Goal: Task Accomplishment & Management: Use online tool/utility

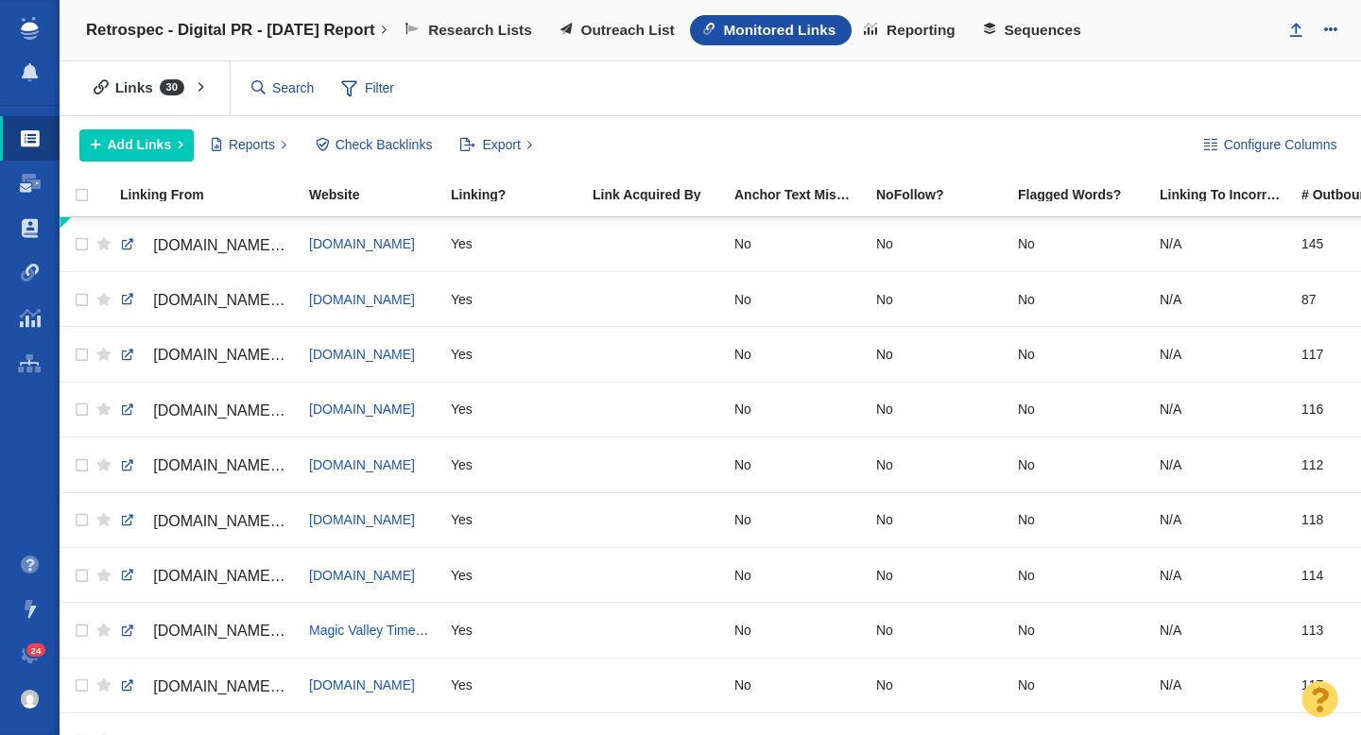
click at [487, 71] on div "Links 30 All Links Assigned To Me Recently Viewed Starred Filter Filter" at bounding box center [710, 88] width 1301 height 55
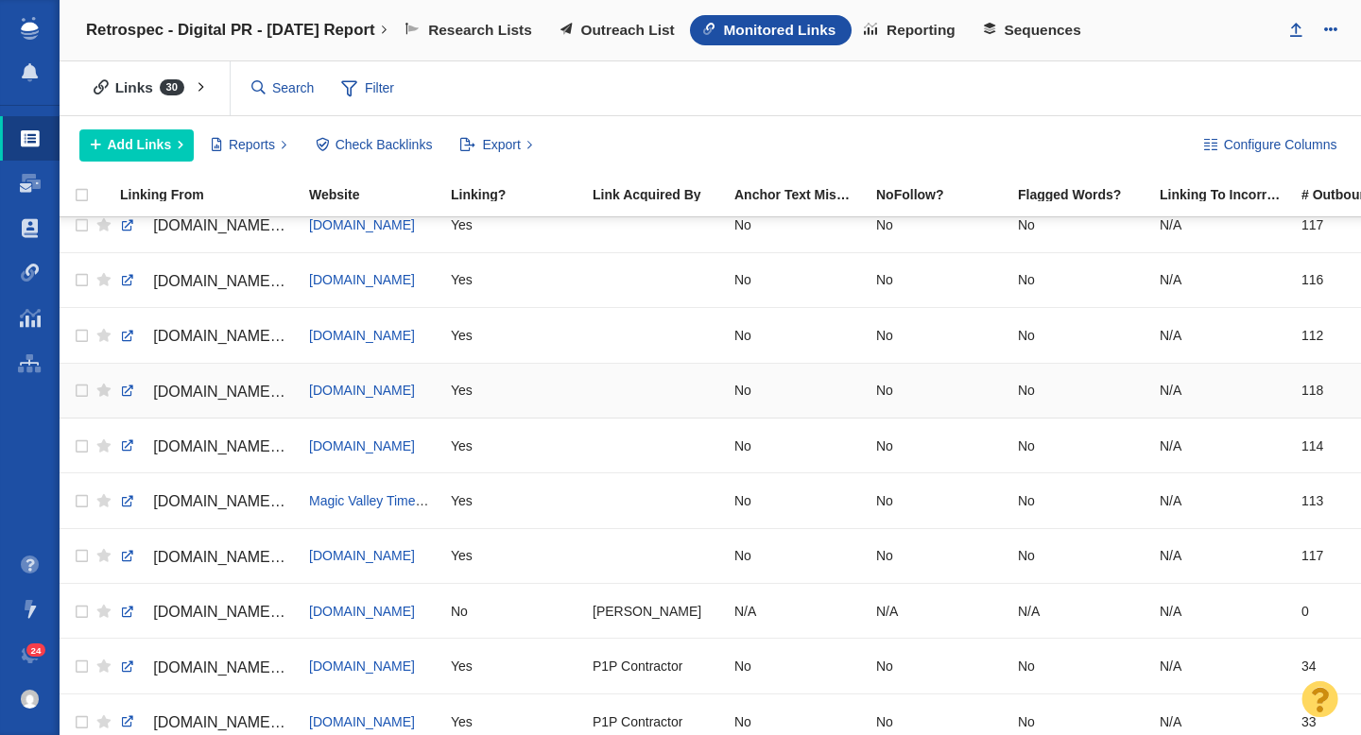
scroll to position [131, 0]
click at [126, 558] on link at bounding box center [127, 554] width 17 height 17
click at [194, 552] on span "[DOMAIN_NAME][URL]" at bounding box center [233, 555] width 160 height 16
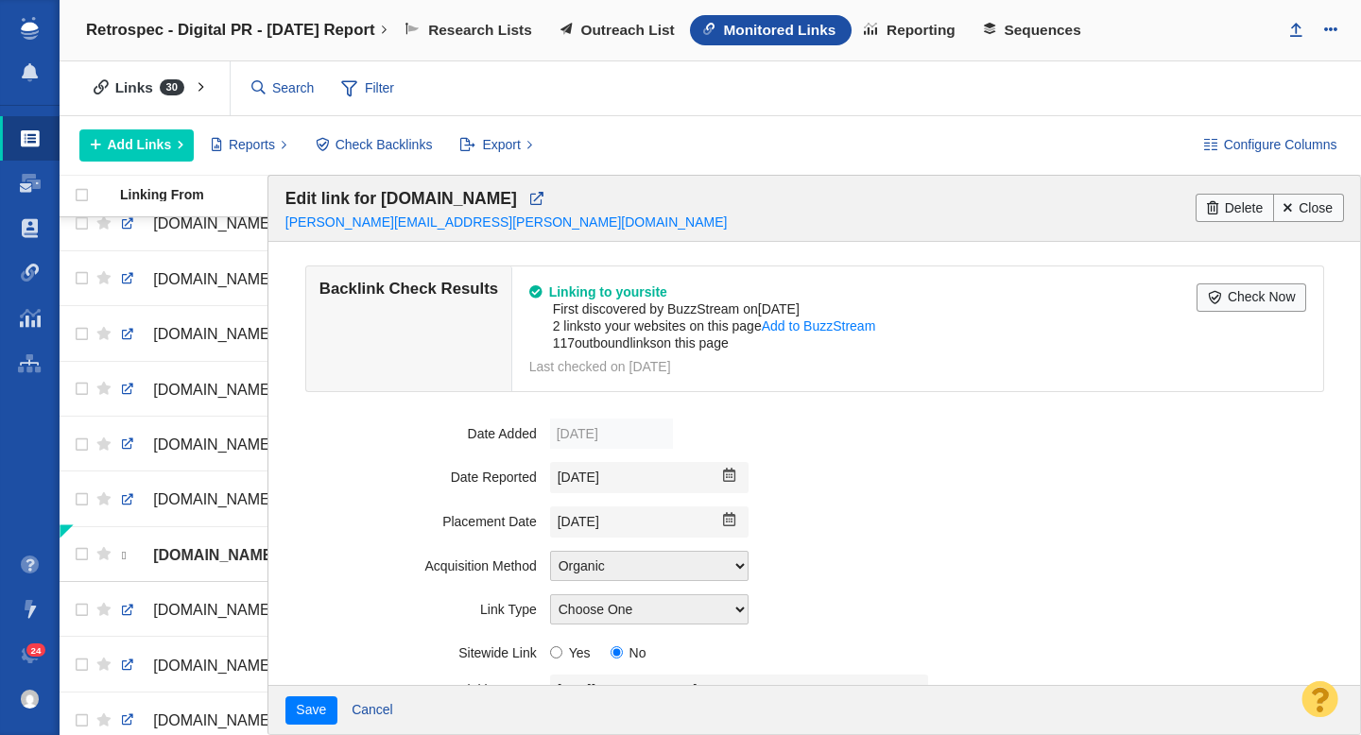
scroll to position [0, 0]
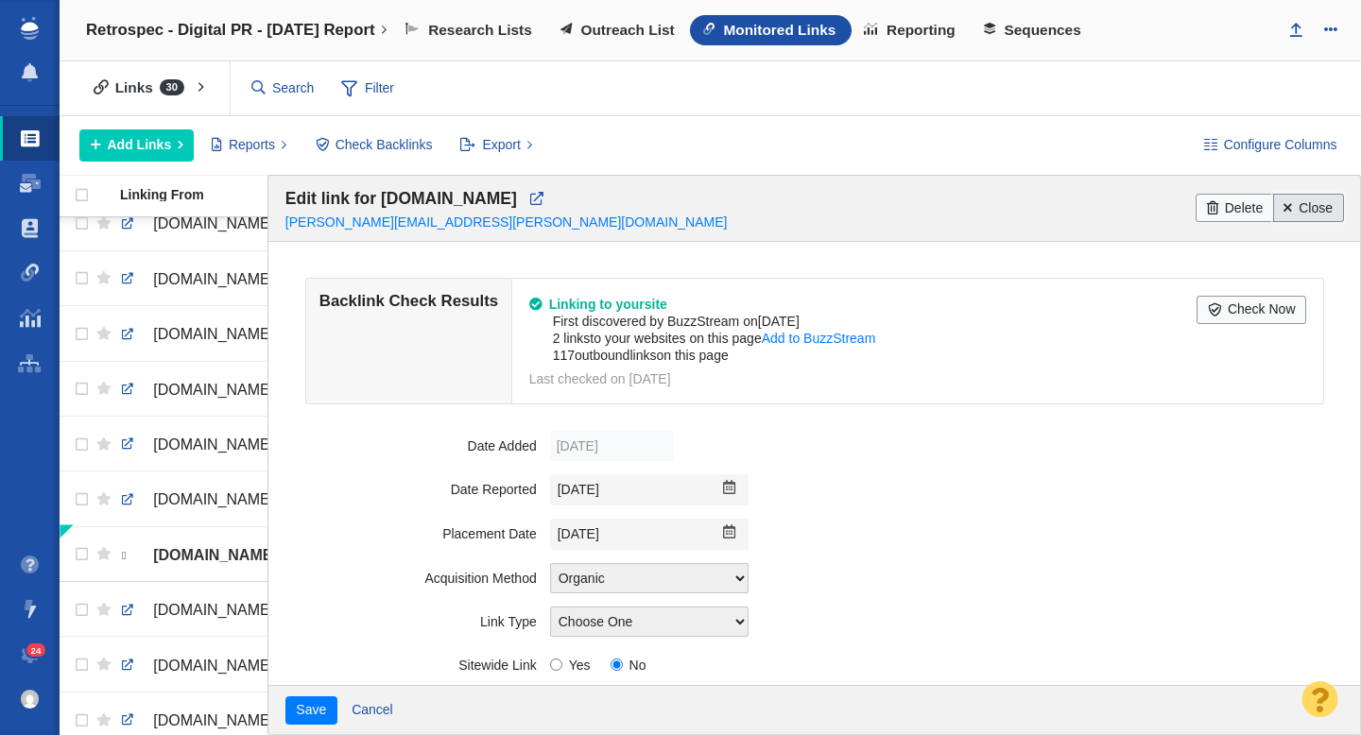
click at [1308, 205] on link "Close" at bounding box center [1308, 208] width 71 height 28
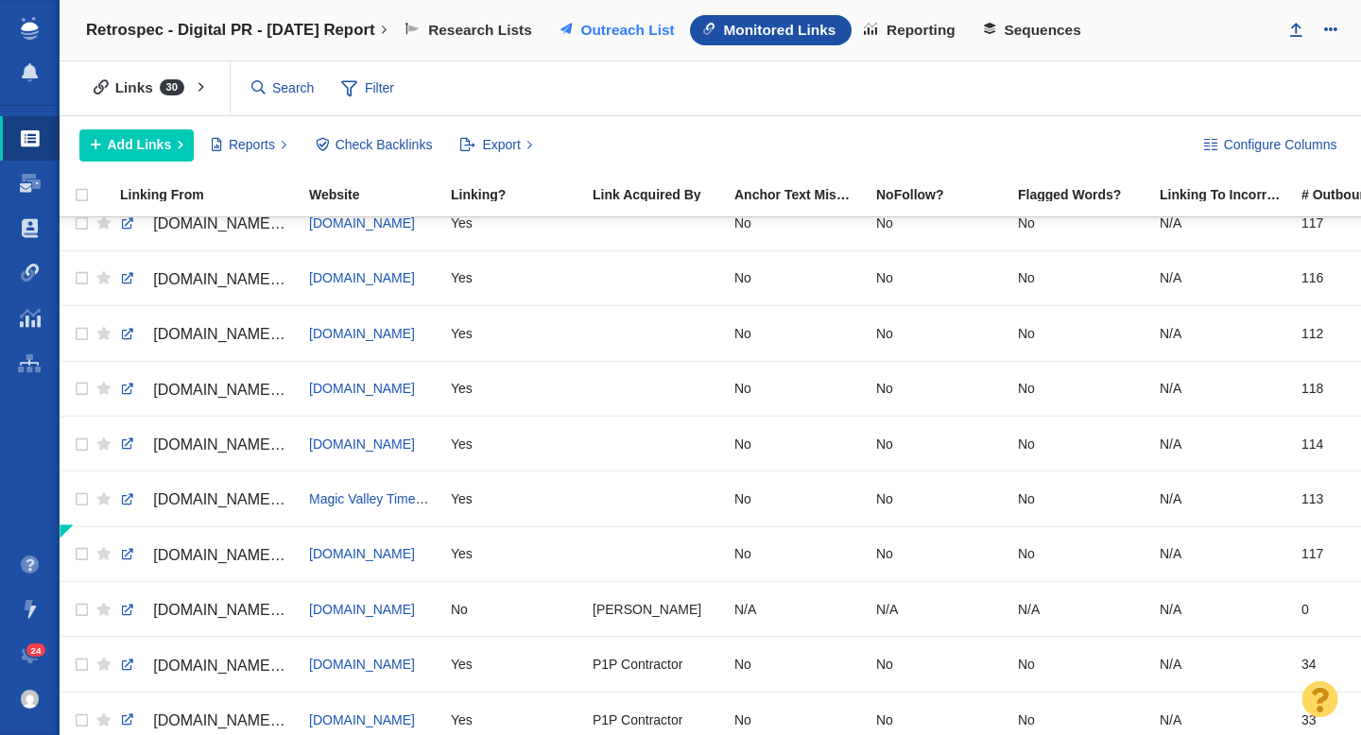
click at [644, 35] on span "Outreach List" at bounding box center [627, 30] width 94 height 17
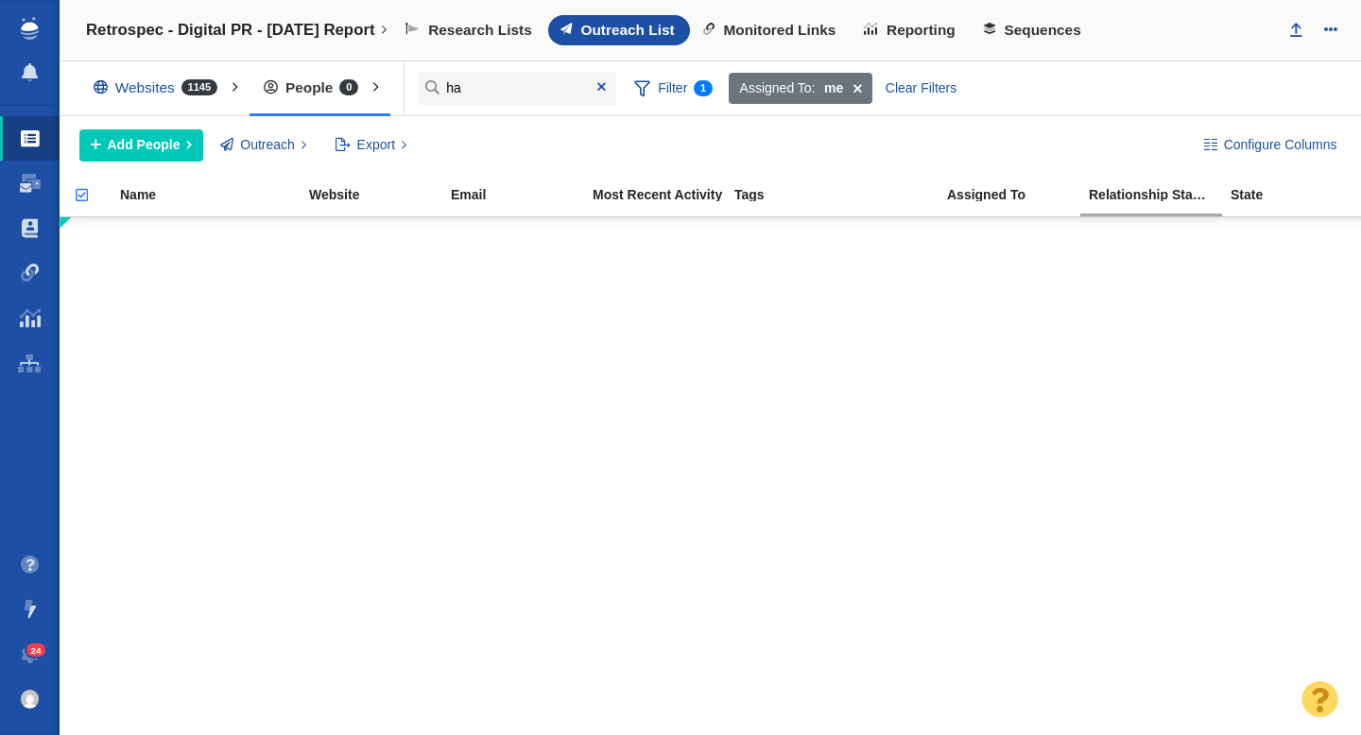
type input "h"
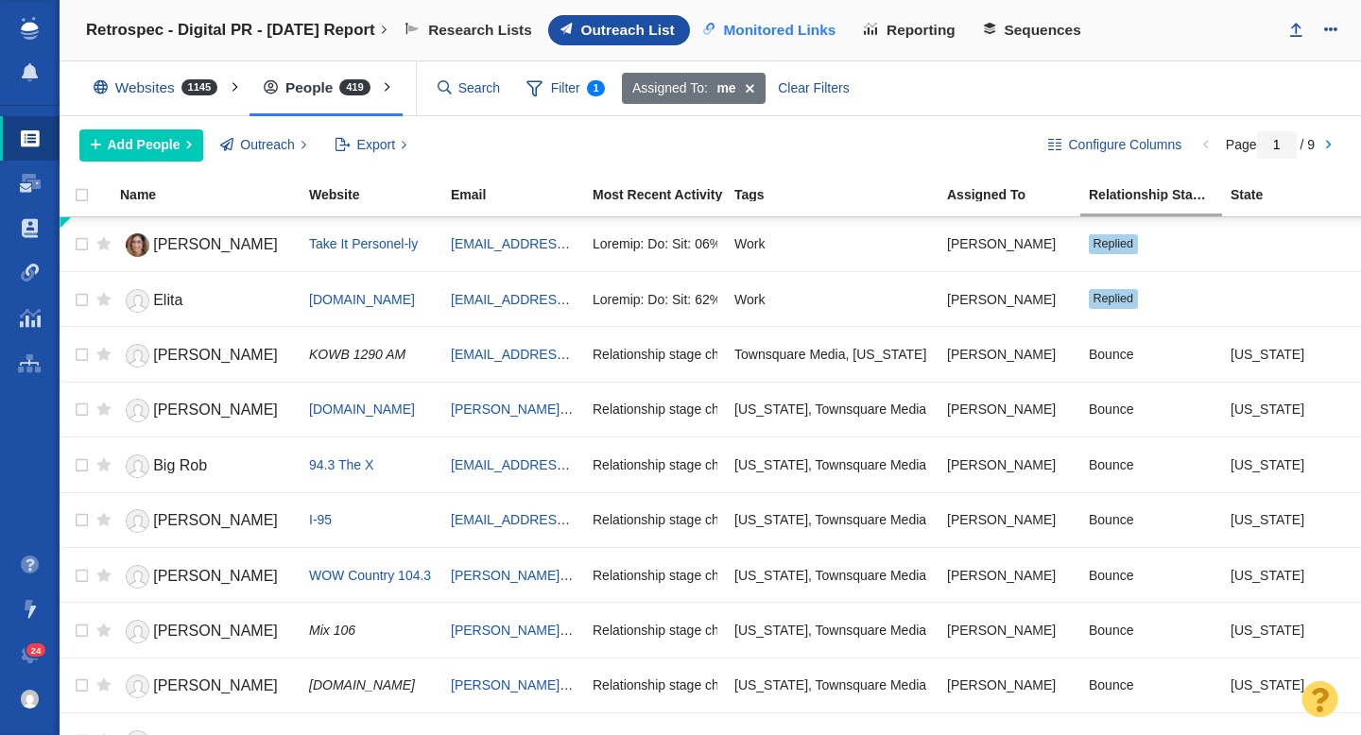
click at [808, 30] on span "Monitored Links" at bounding box center [779, 30] width 112 height 17
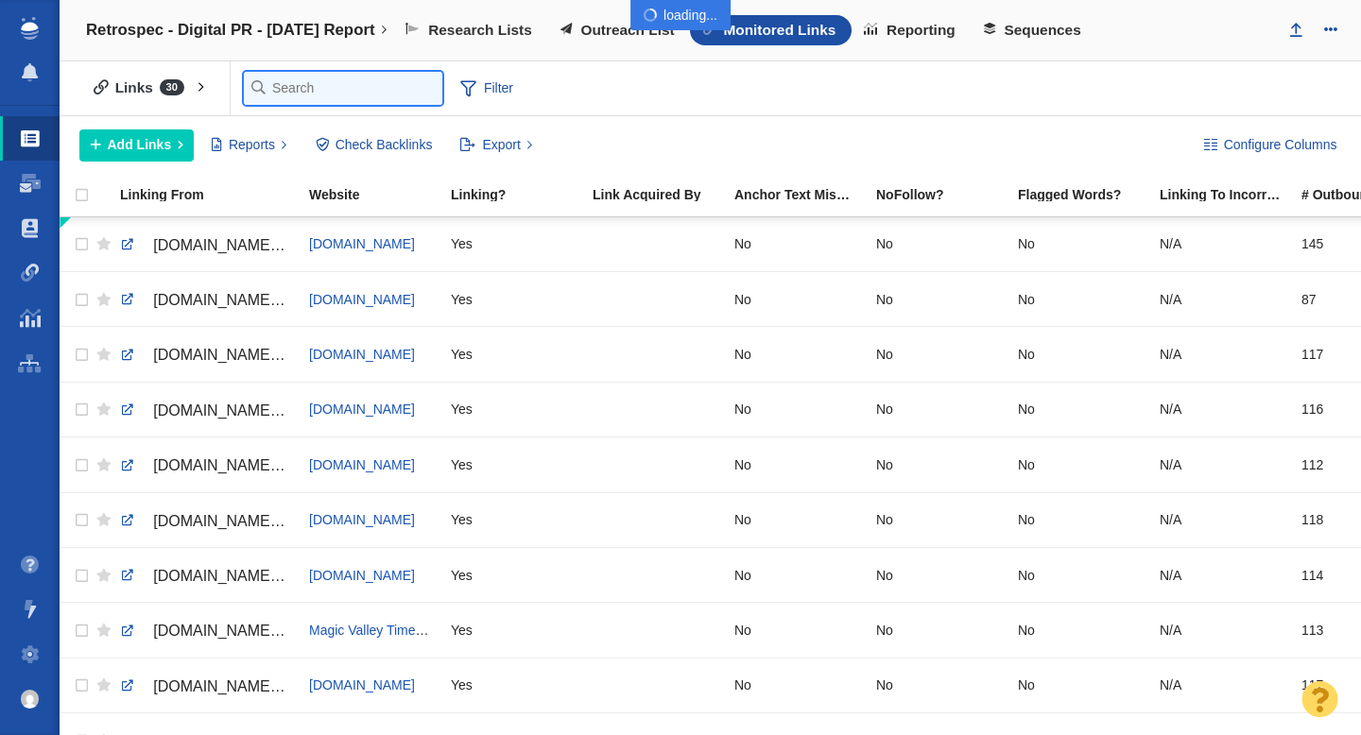
click at [278, 91] on input "text" at bounding box center [343, 88] width 198 height 33
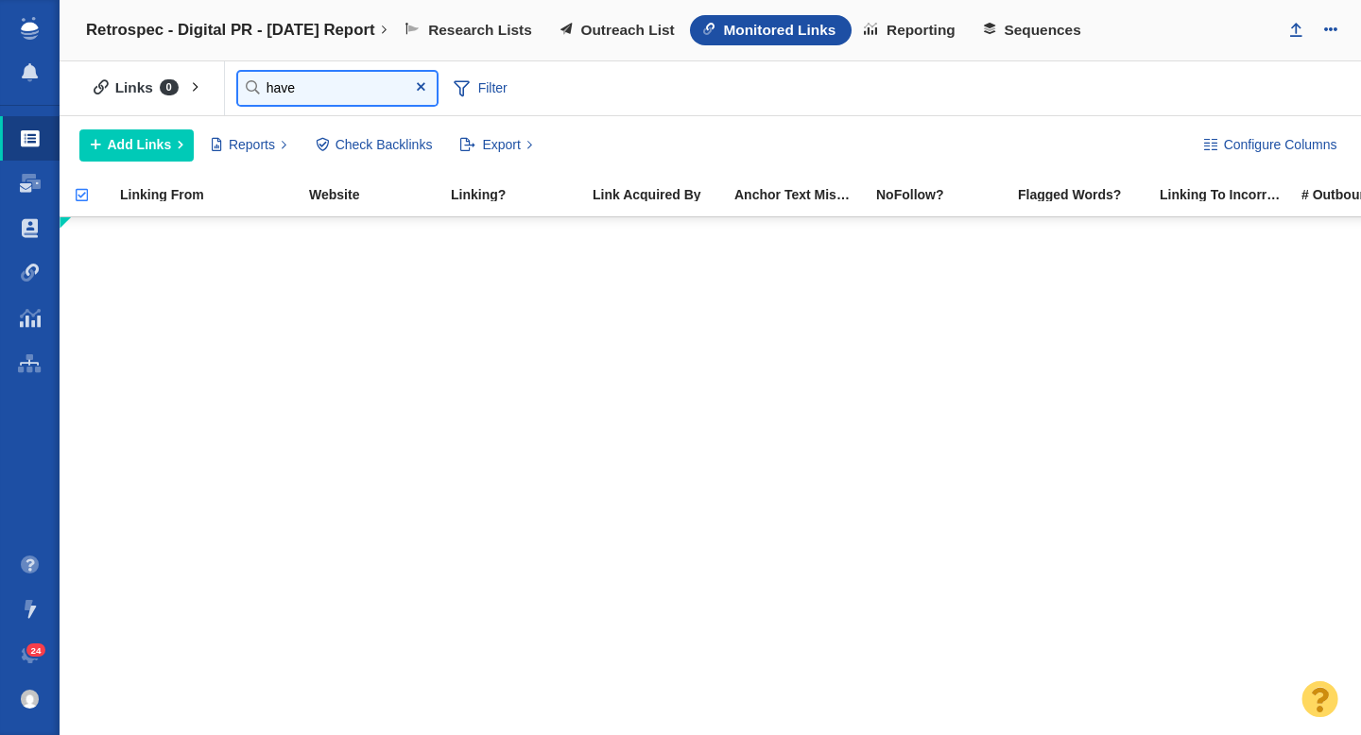
type input "have"
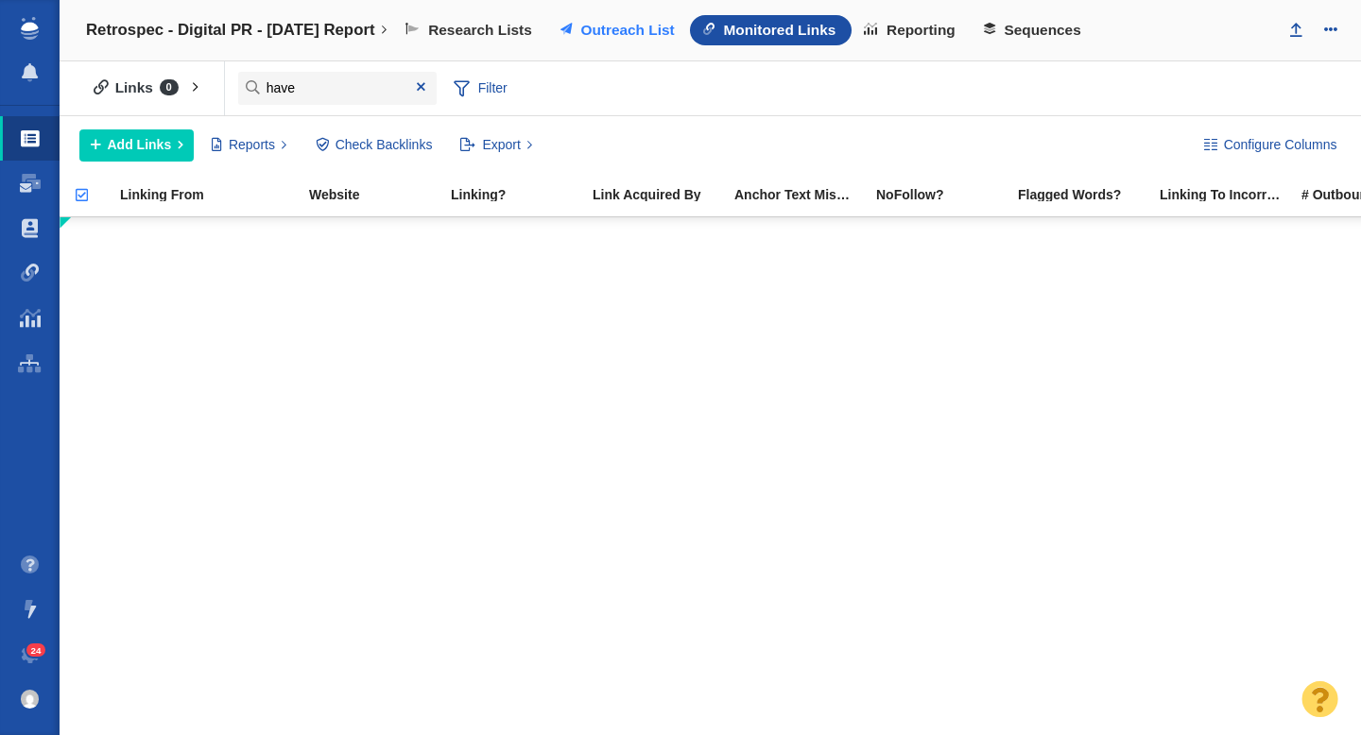
click at [597, 32] on link "Outreach List" at bounding box center [619, 30] width 143 height 30
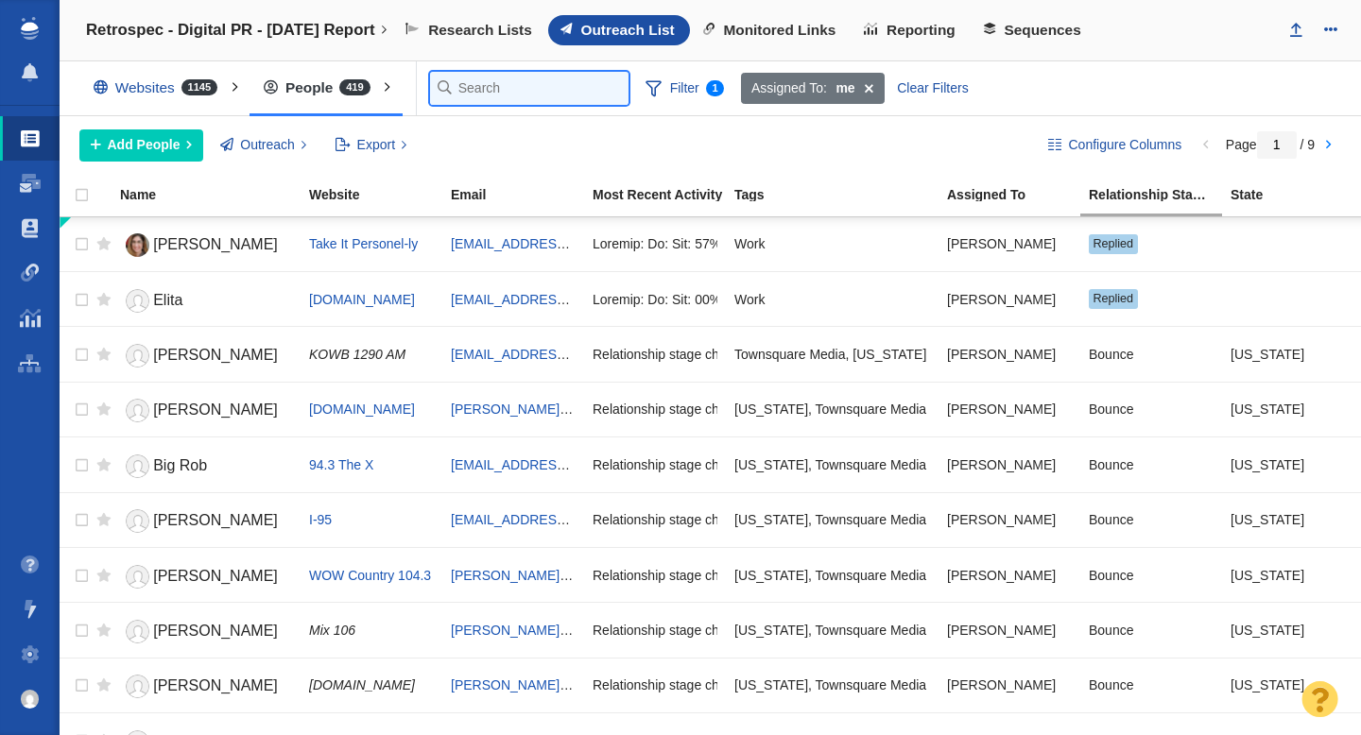
click at [474, 91] on input "text" at bounding box center [529, 88] width 198 height 33
paste input "Lindsey@have-clothes-will-travel.com"
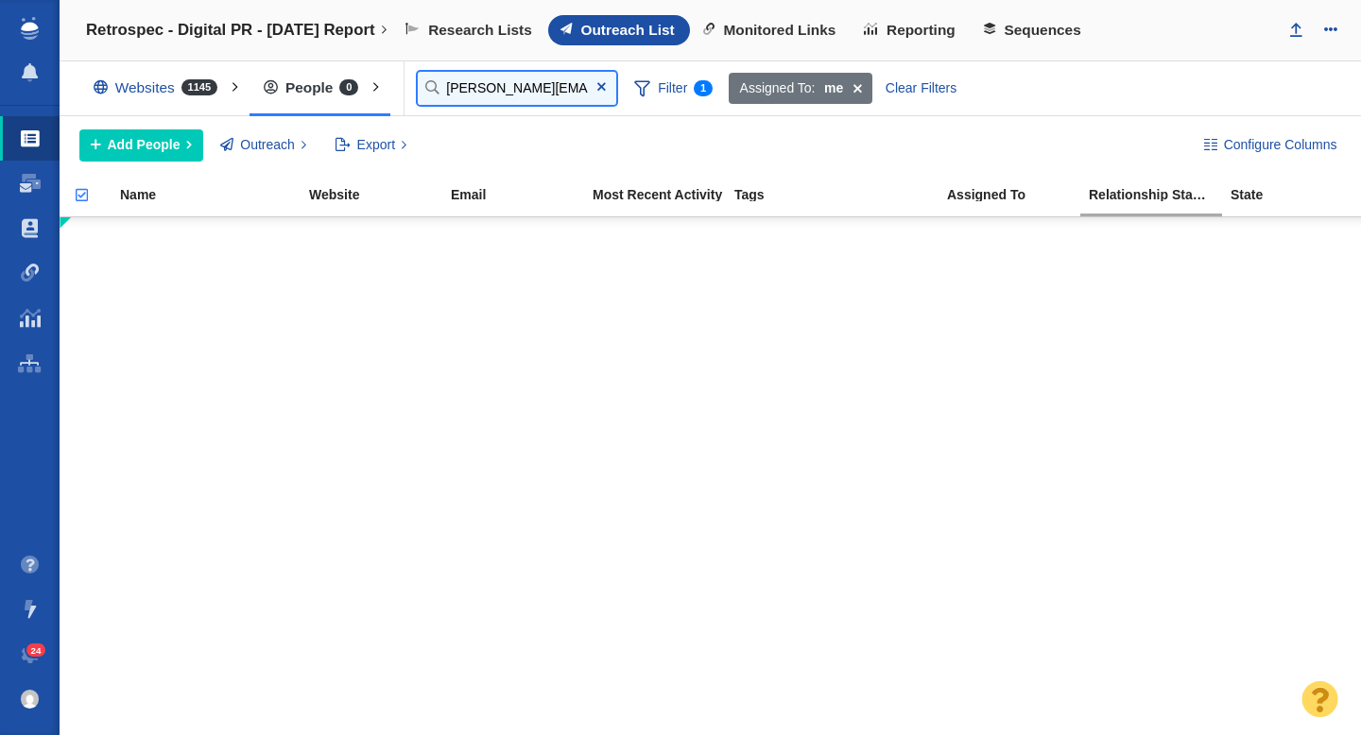
drag, startPoint x: 496, startPoint y: 90, endPoint x: 422, endPoint y: 95, distance: 73.9
click at [423, 95] on input "Lindsey@have-clothes-will-travel.com" at bounding box center [517, 88] width 198 height 33
type input "@have-clothes-will-travel.com"
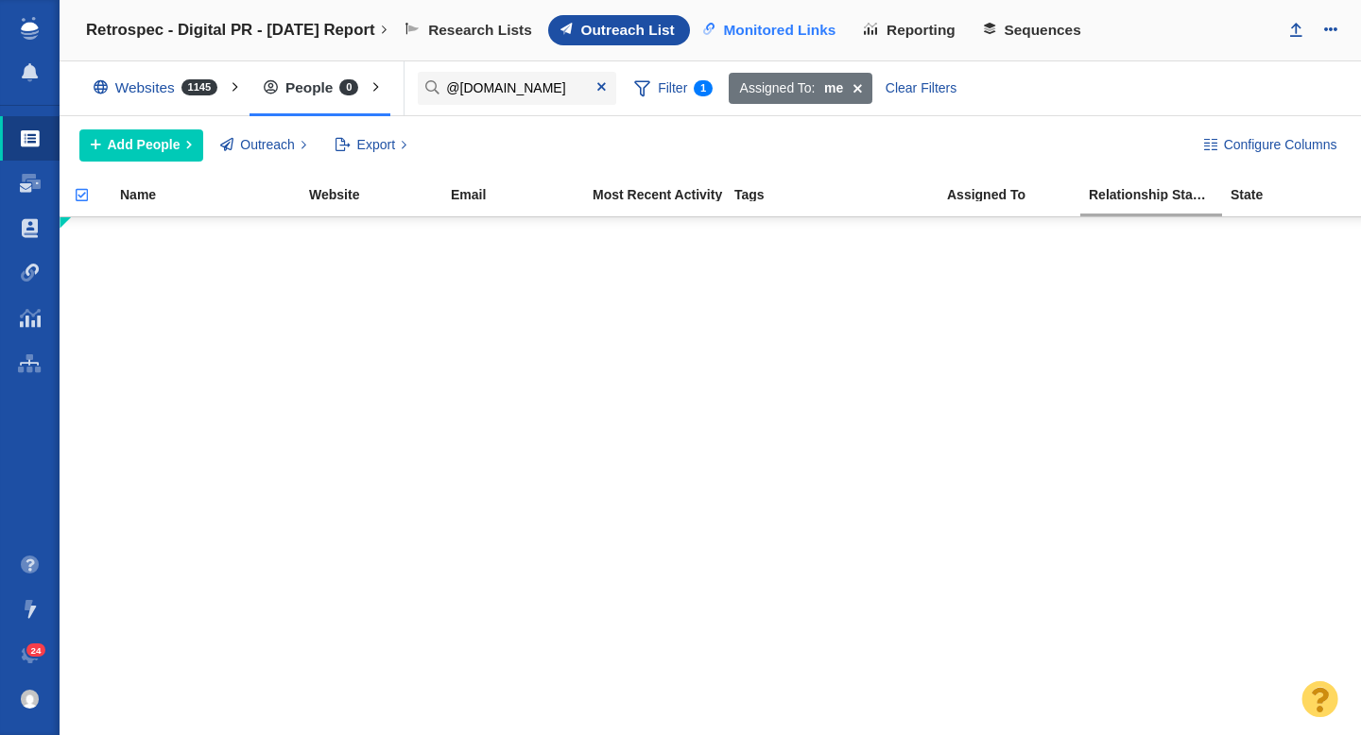
click at [764, 24] on span "Monitored Links" at bounding box center [779, 30] width 112 height 17
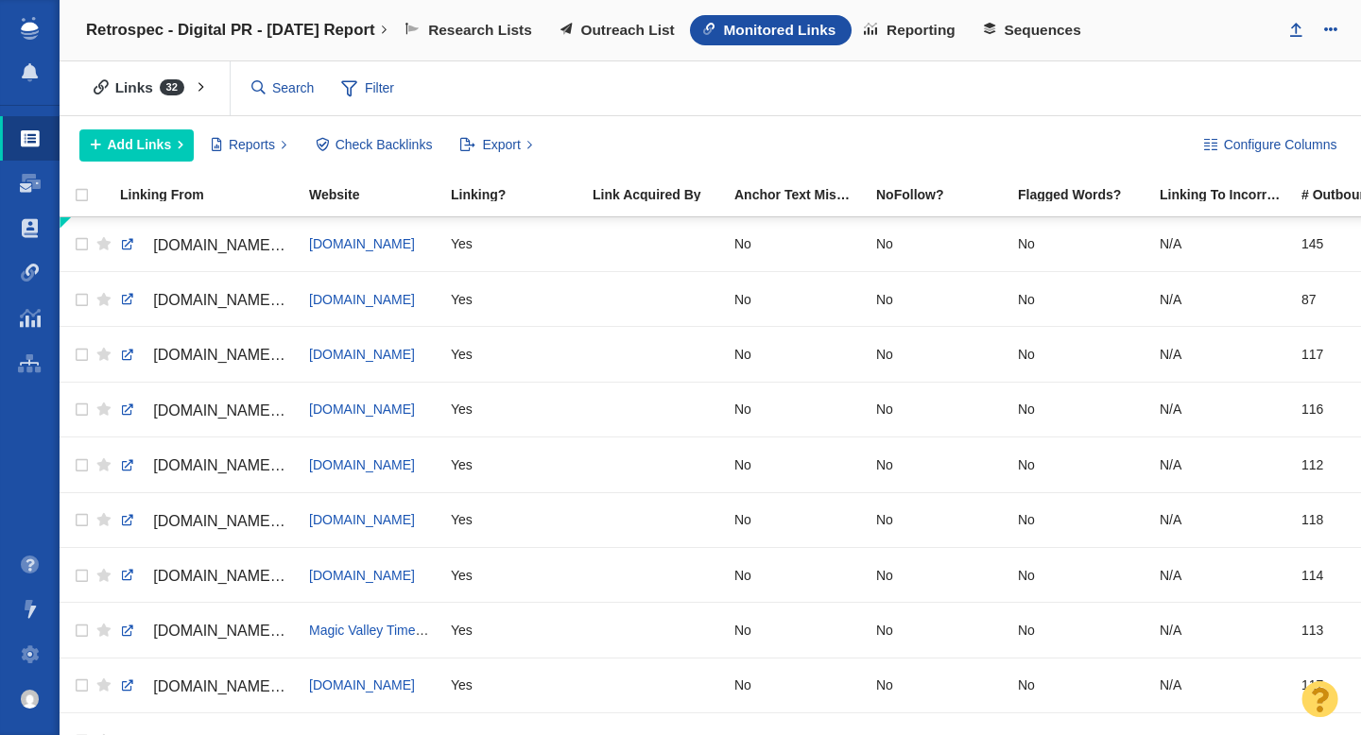
scroll to position [146, 0]
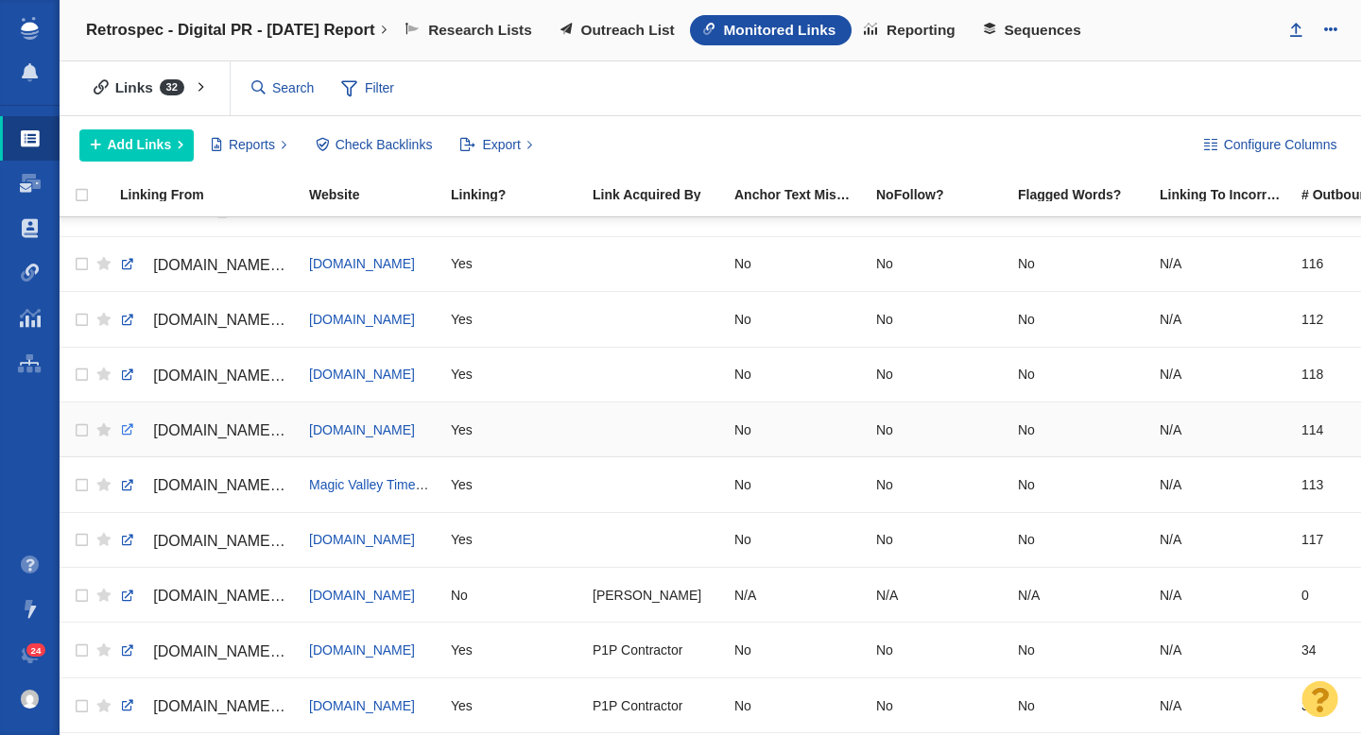
click at [126, 424] on link at bounding box center [127, 429] width 17 height 17
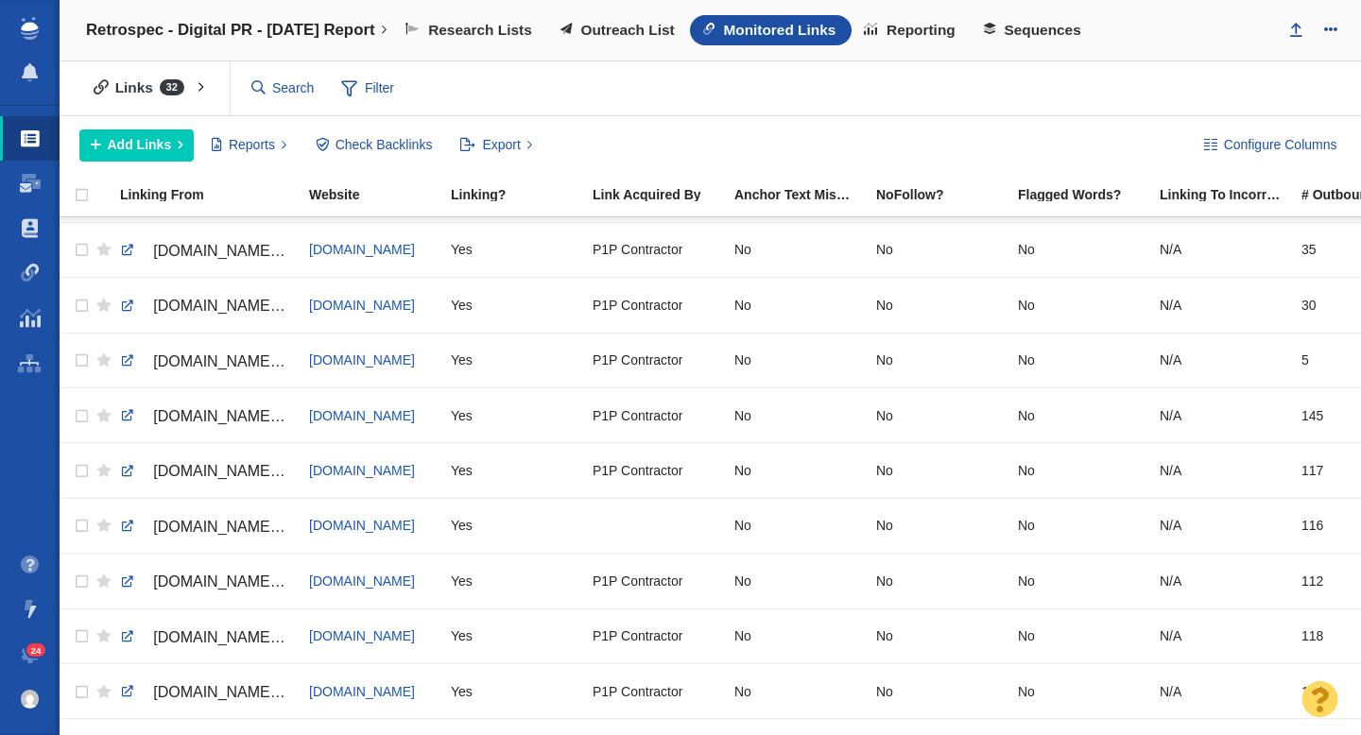
scroll to position [1154, 0]
click at [129, 417] on link at bounding box center [127, 414] width 17 height 17
